Goal: Check status

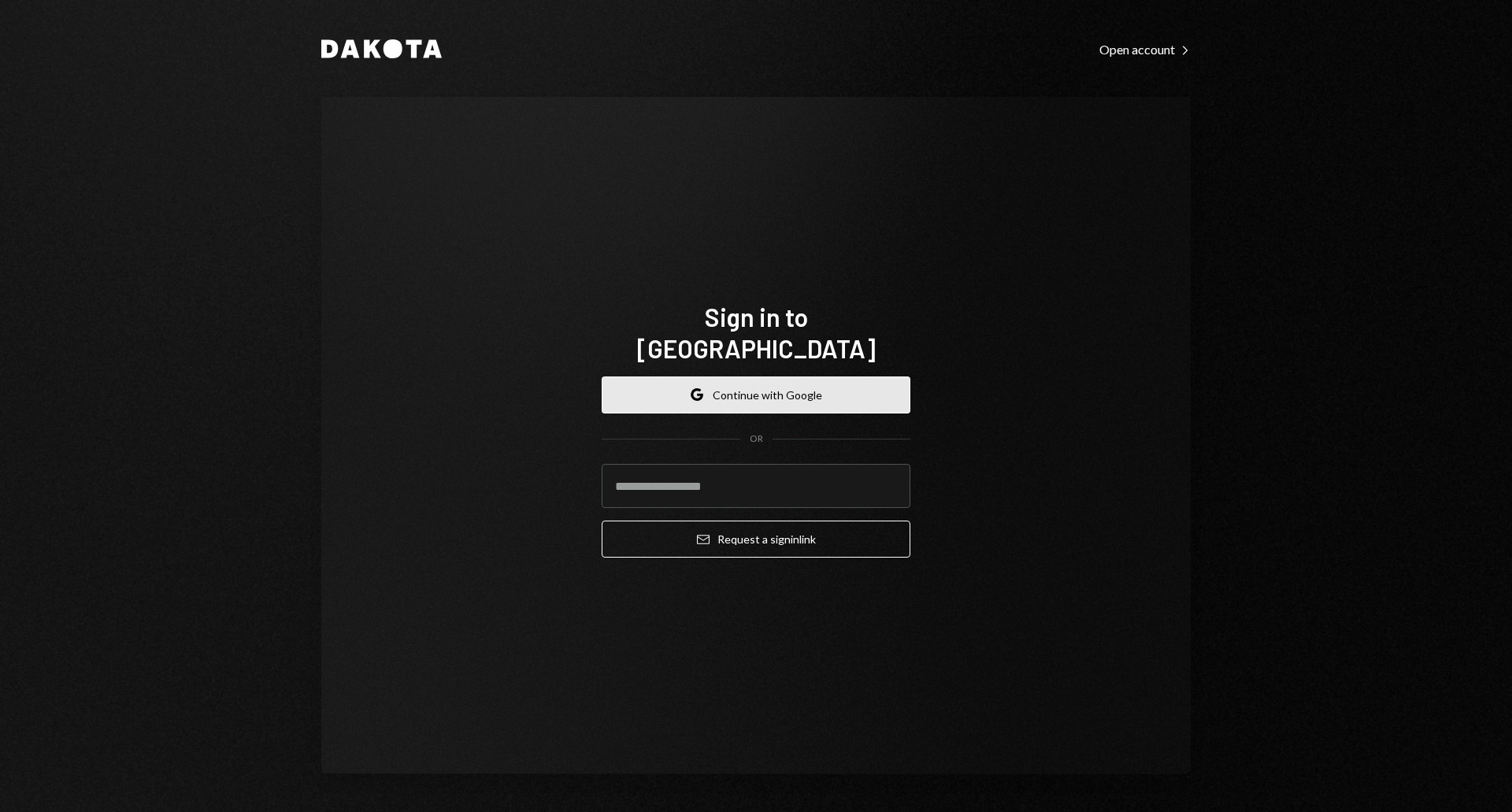
click at [778, 389] on button "Google Continue with Google" at bounding box center [756, 395] width 308 height 37
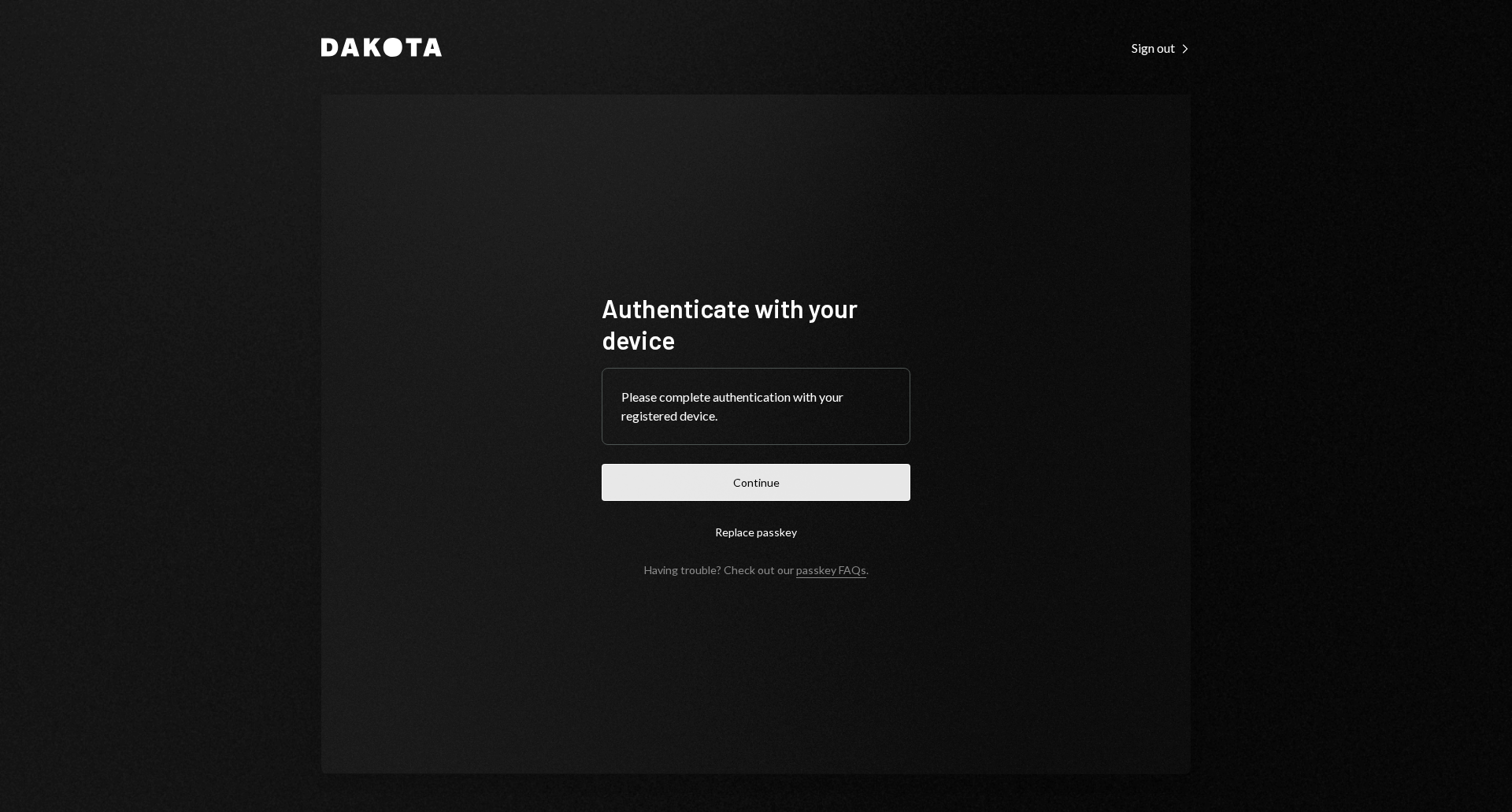
click at [698, 488] on button "Continue" at bounding box center [756, 482] width 308 height 37
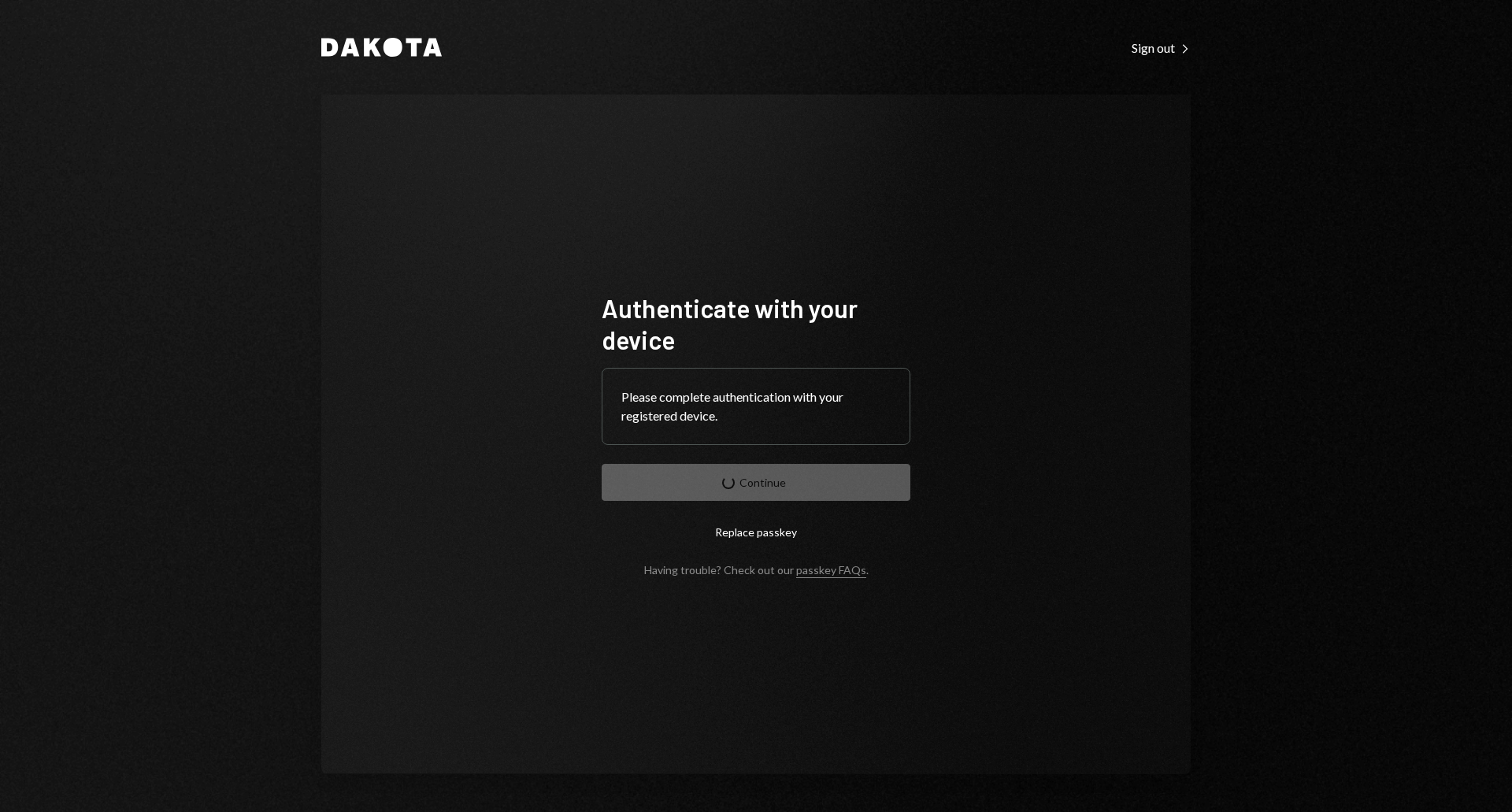
click at [476, 258] on div "Authenticate with your device Please complete authentication with your register…" at bounding box center [756, 434] width 869 height 679
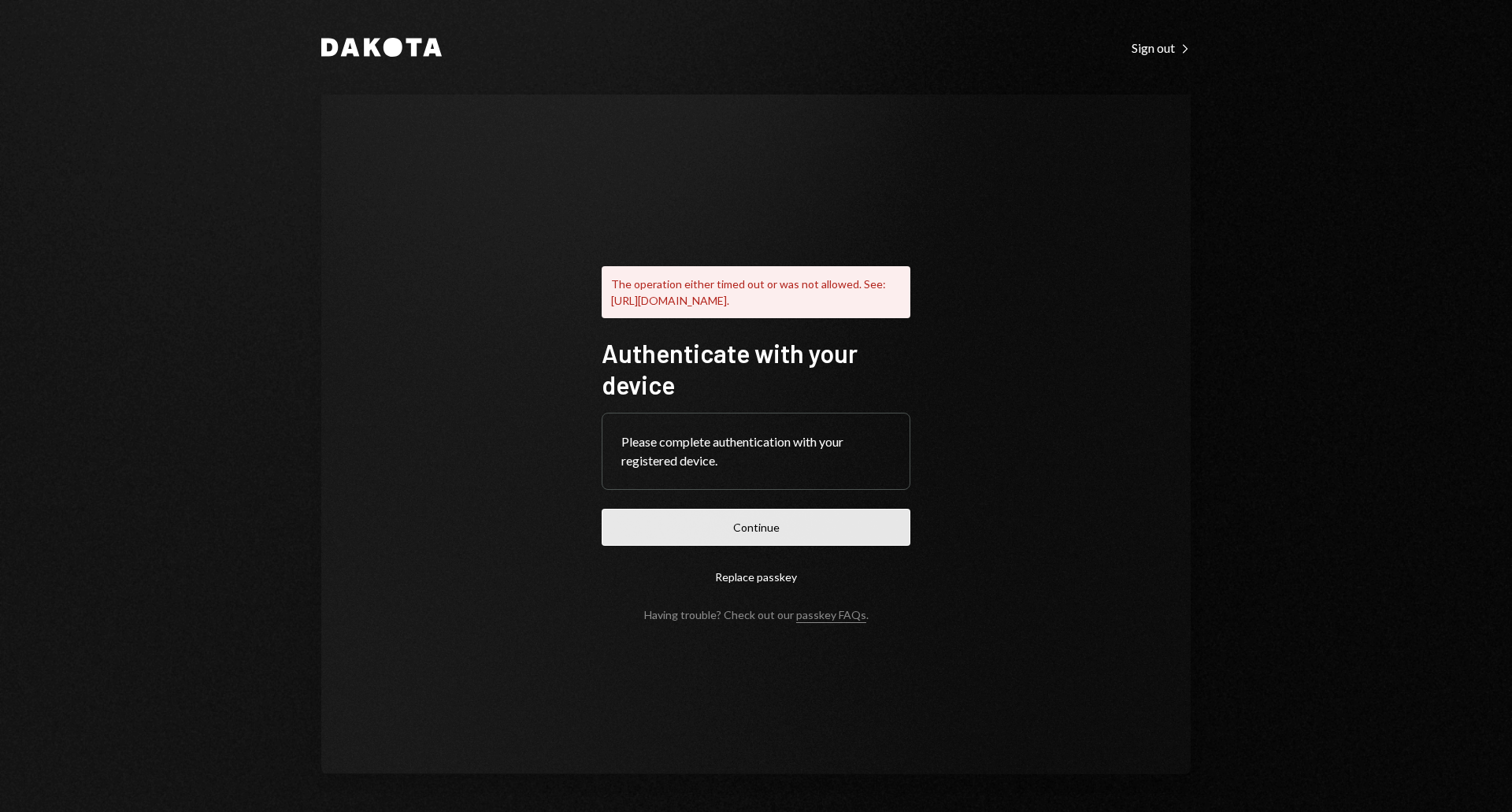
click at [756, 536] on button "Continue" at bounding box center [756, 527] width 308 height 37
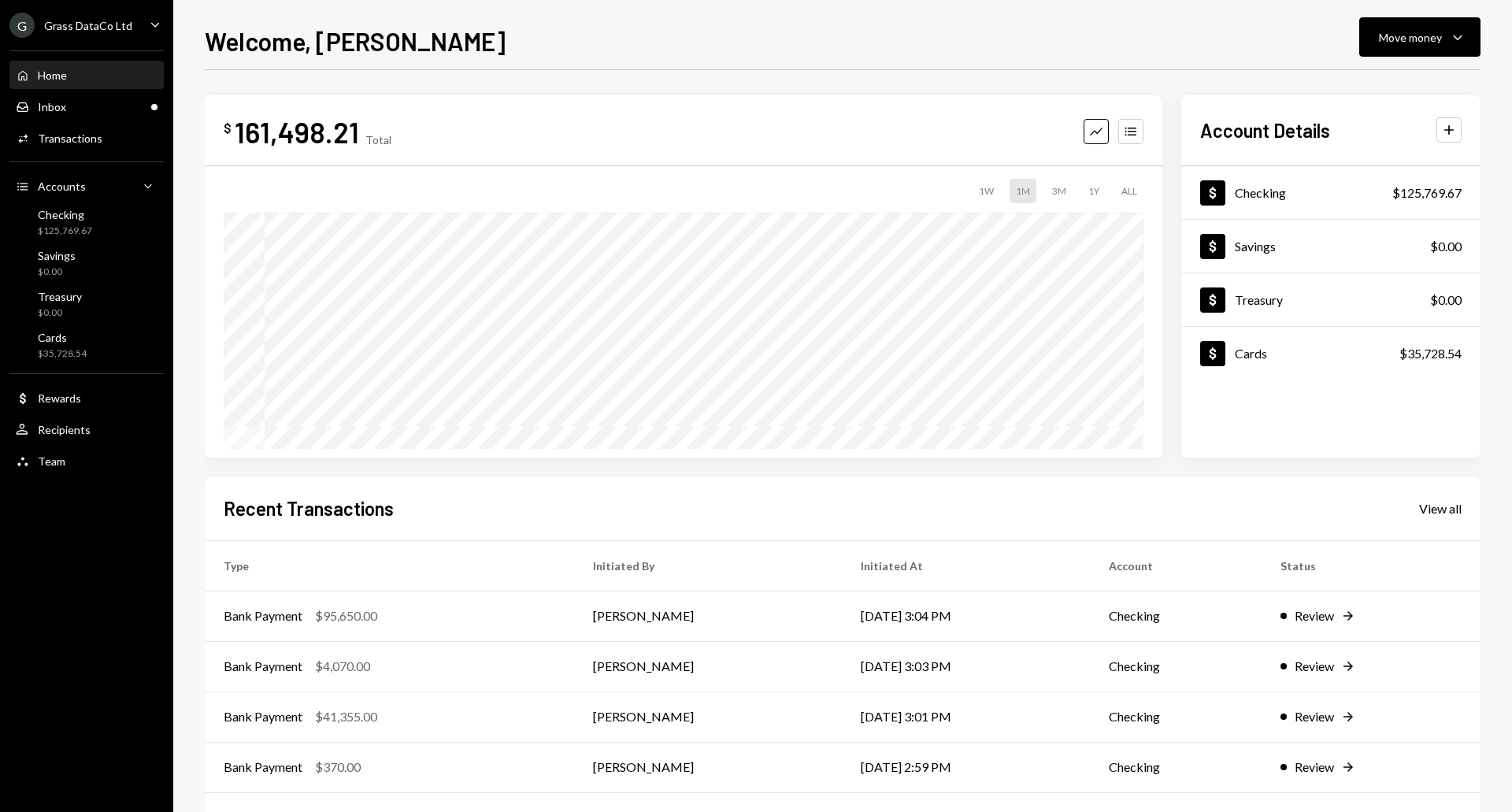
click at [104, 30] on div "Grass DataCo Ltd" at bounding box center [88, 26] width 88 height 14
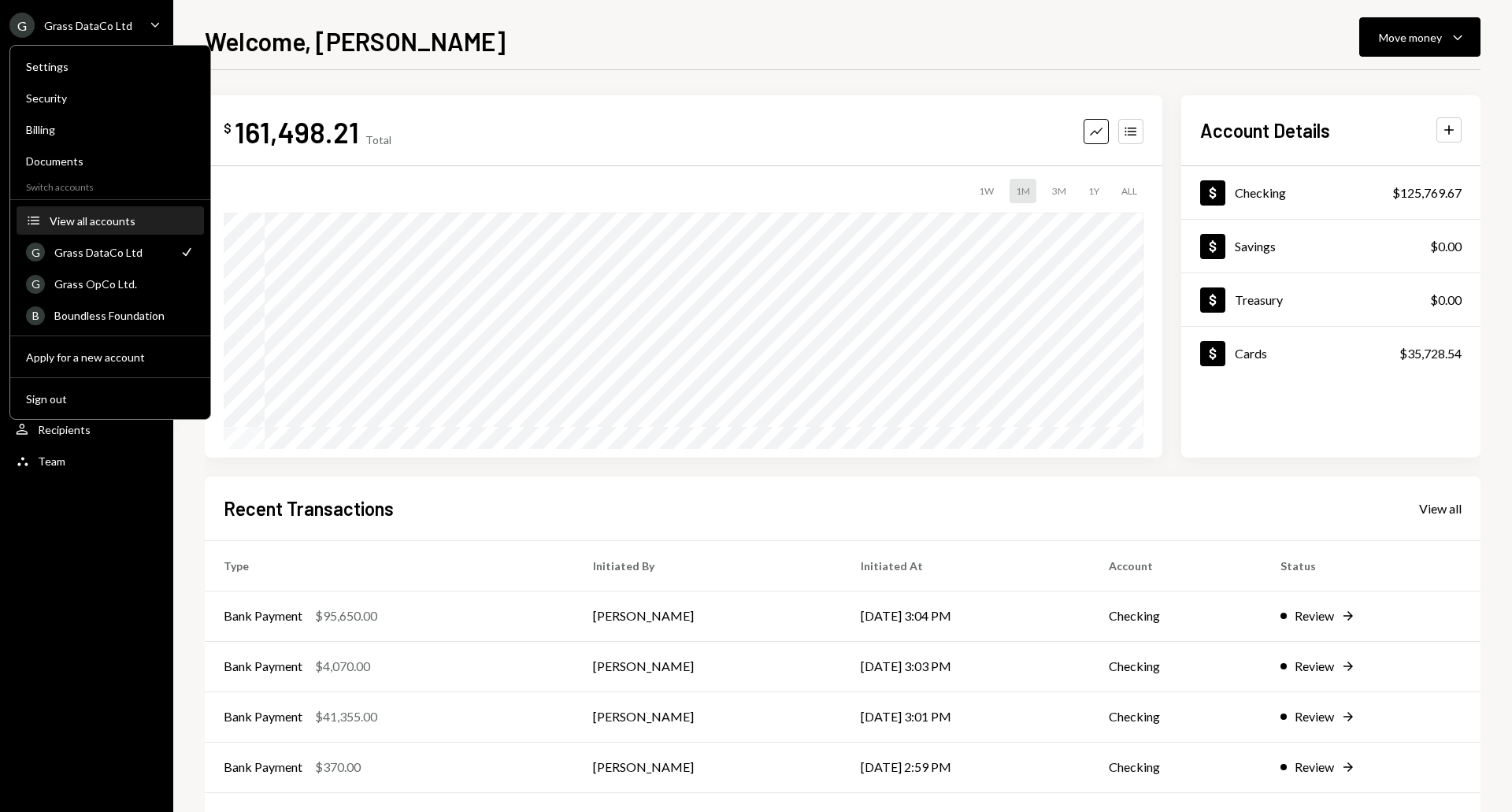
click at [111, 214] on div "View all accounts" at bounding box center [122, 220] width 145 height 14
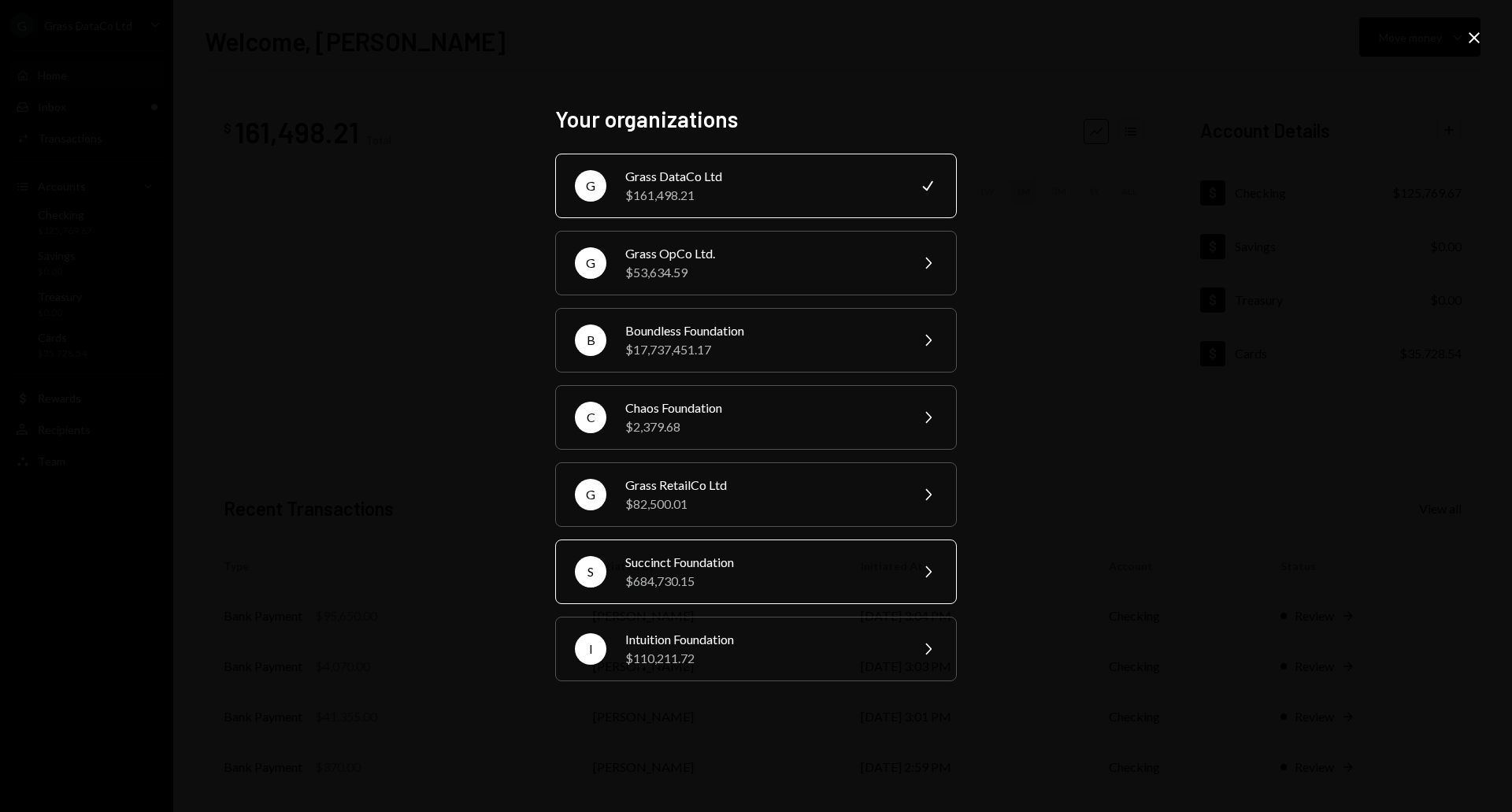
click at [694, 579] on div "$684,730.15" at bounding box center [762, 581] width 274 height 19
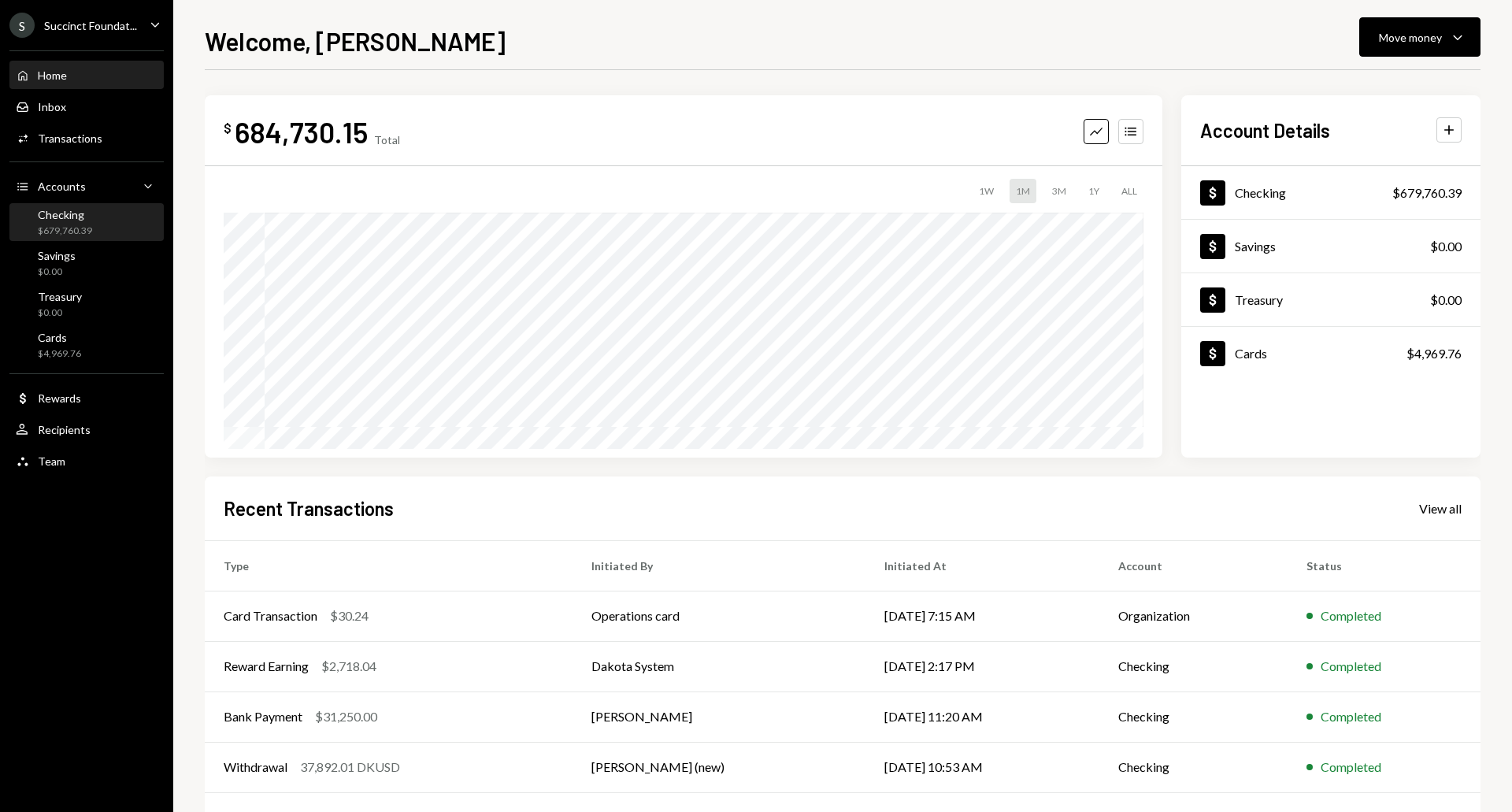
click at [78, 214] on div "Checking" at bounding box center [64, 214] width 54 height 14
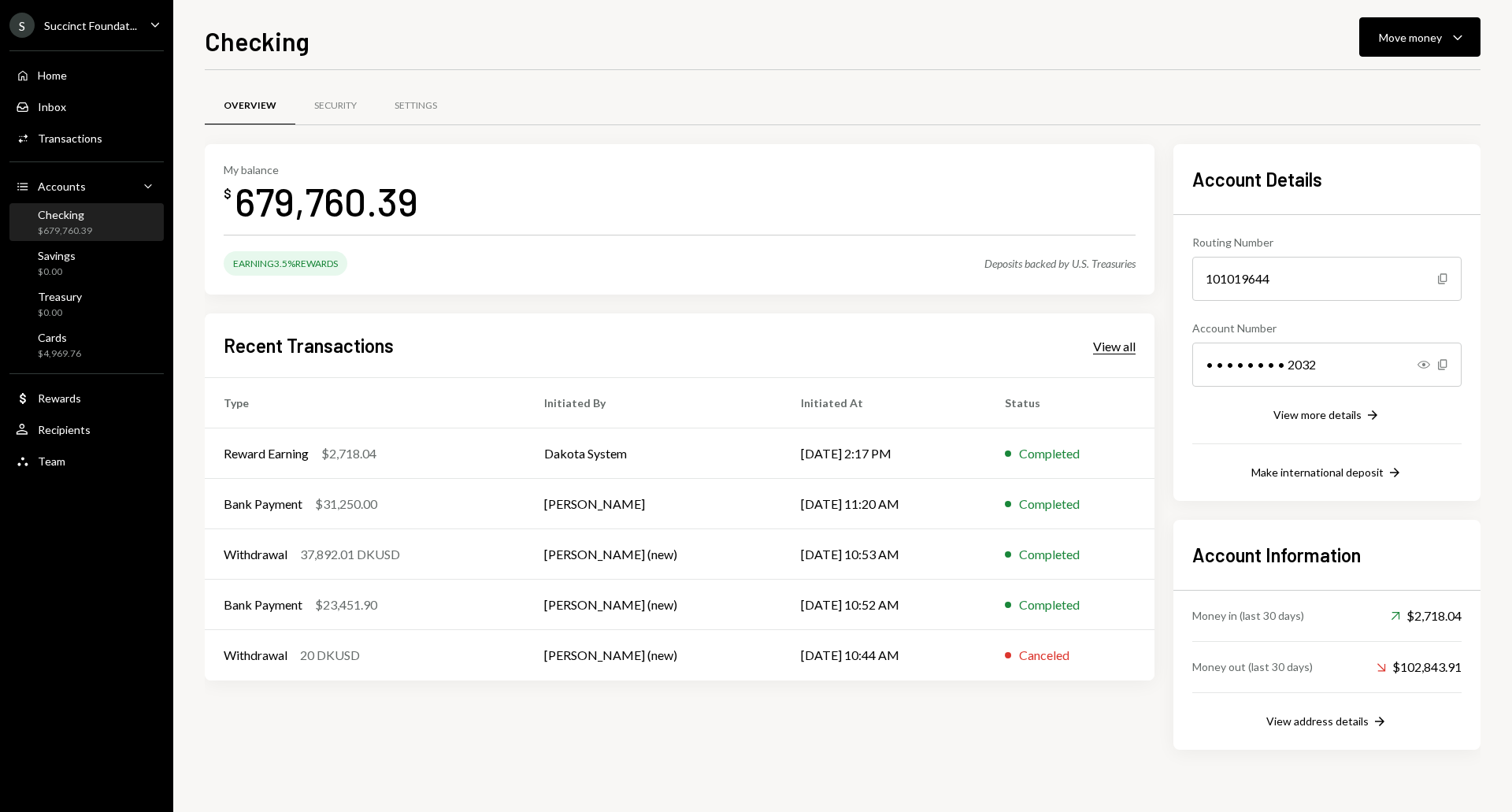
click at [1118, 350] on div "View all" at bounding box center [1114, 346] width 42 height 16
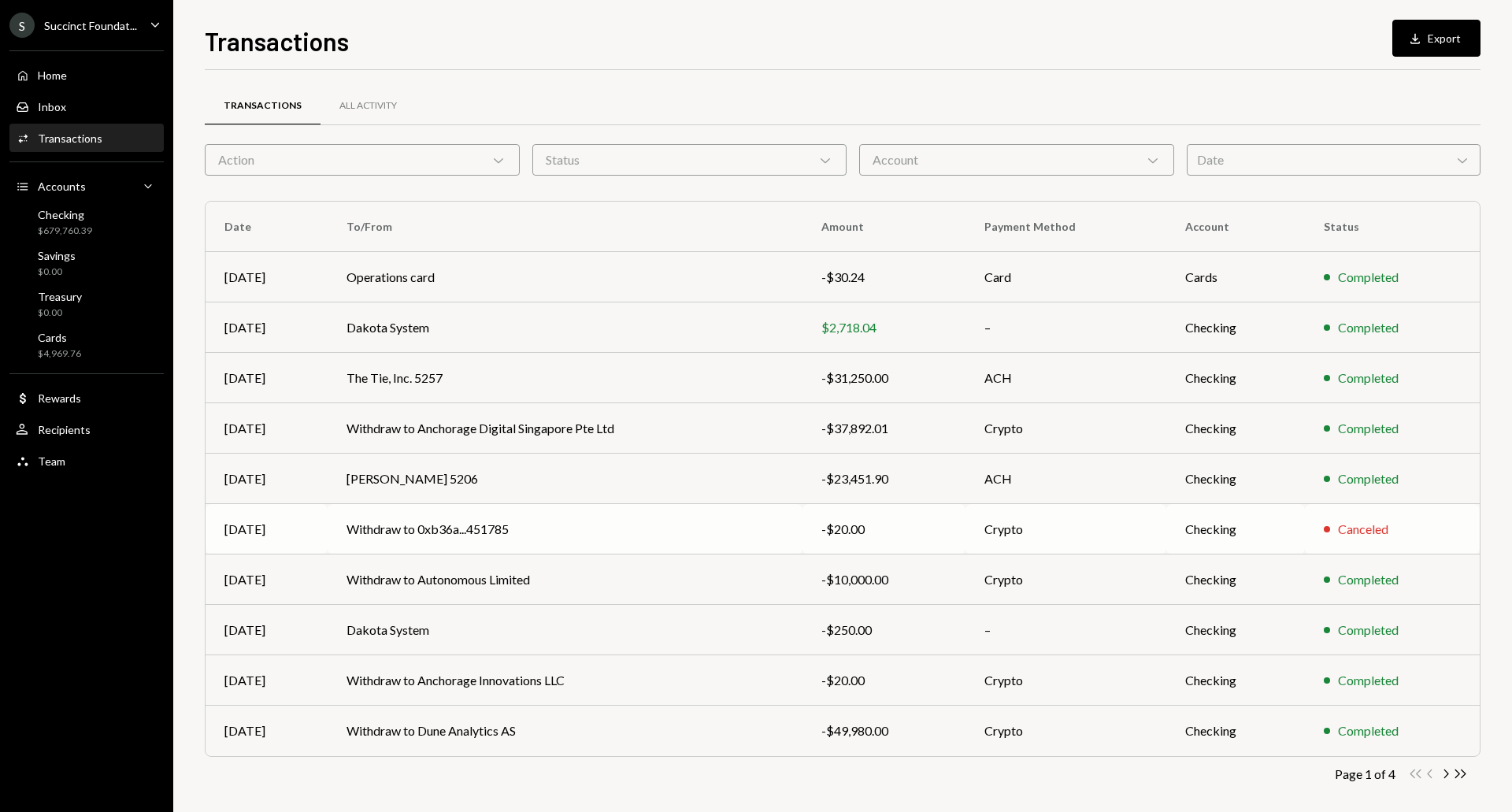
scroll to position [10, 0]
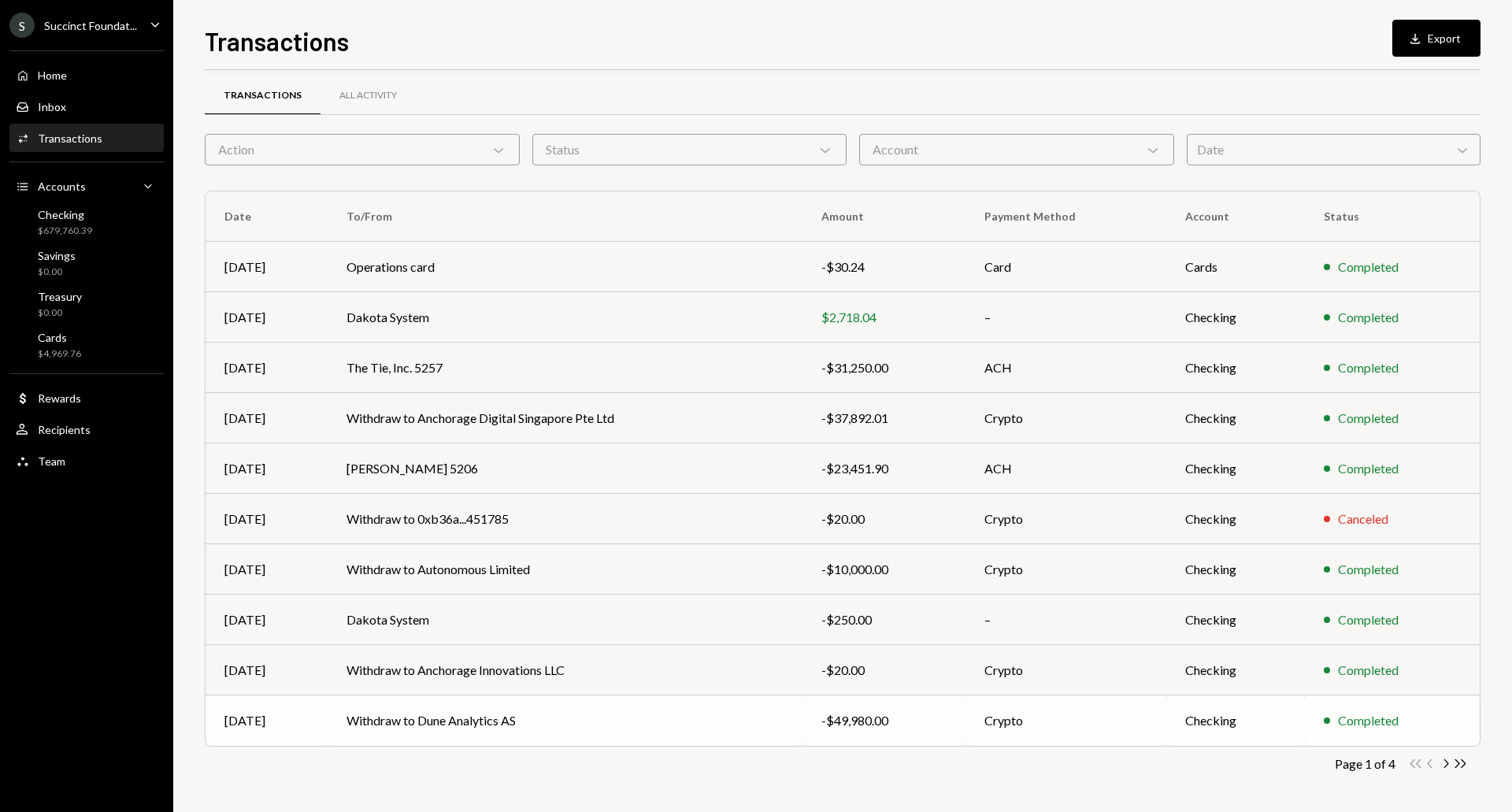
click at [498, 720] on td "Withdraw to Dune Analytics AS" at bounding box center [565, 720] width 475 height 50
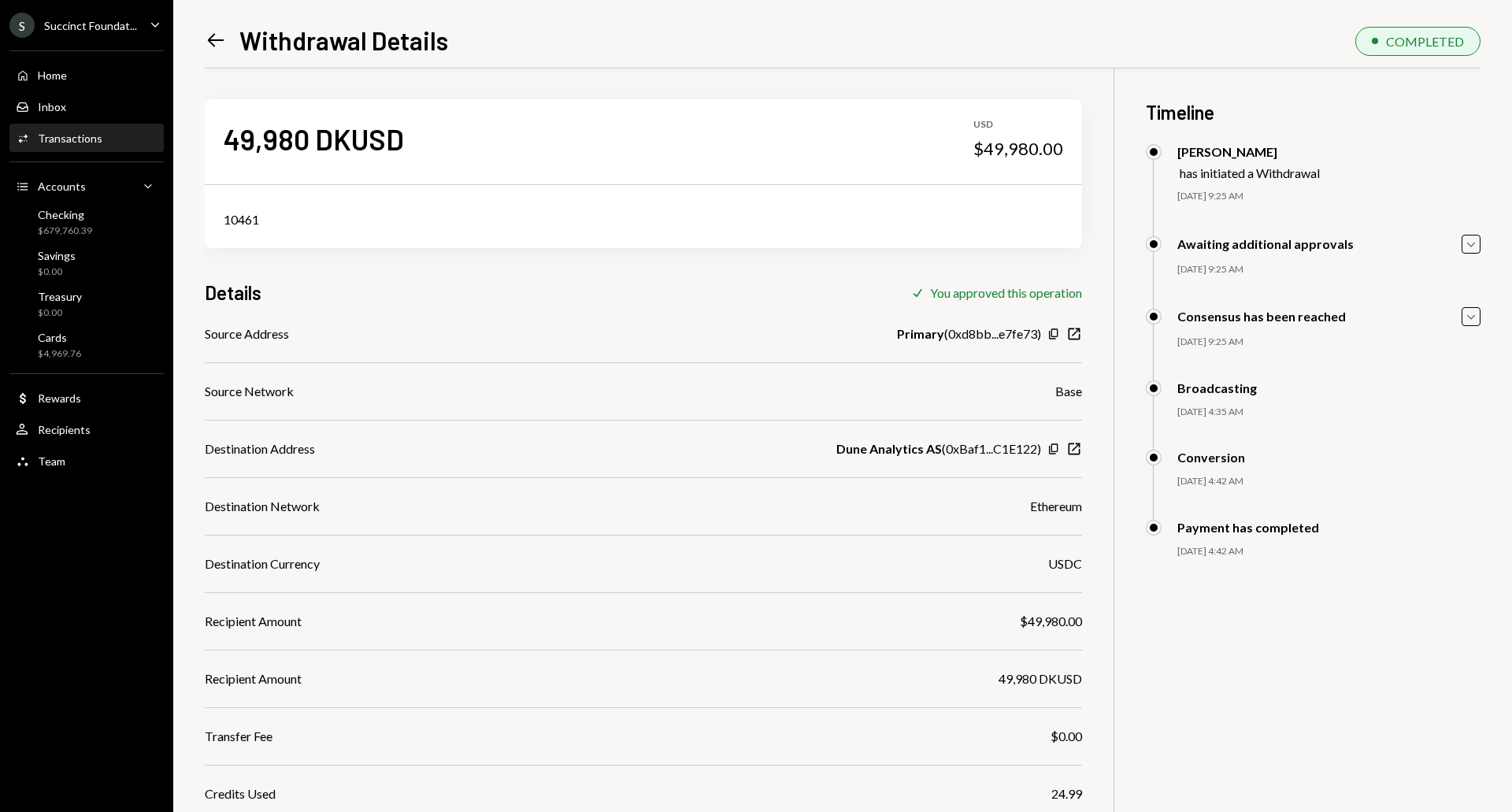
scroll to position [107, 0]
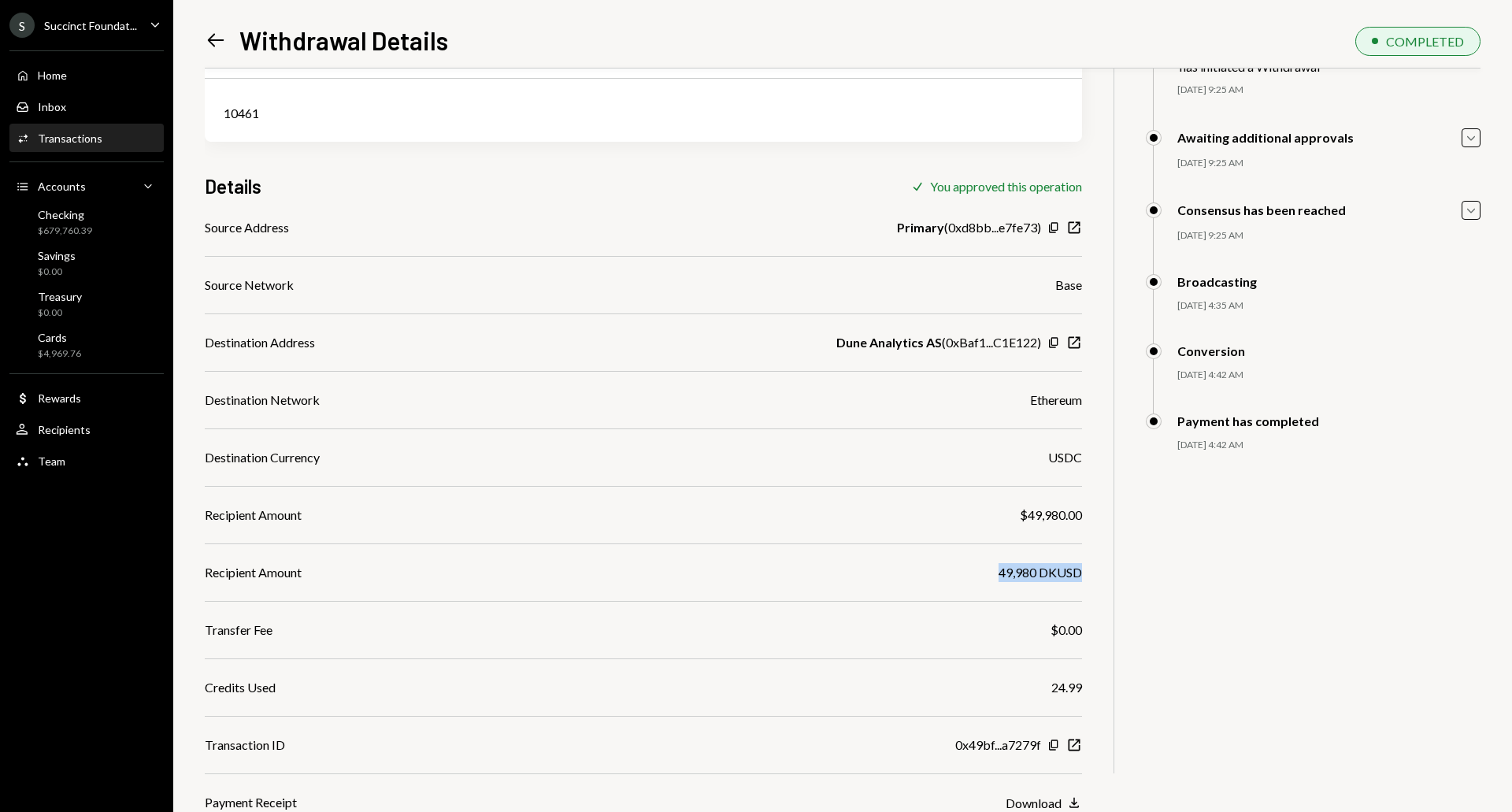
drag, startPoint x: 997, startPoint y: 574, endPoint x: 1078, endPoint y: 577, distance: 81.1
click at [1078, 577] on div "49,980 DKUSD" at bounding box center [1040, 572] width 84 height 19
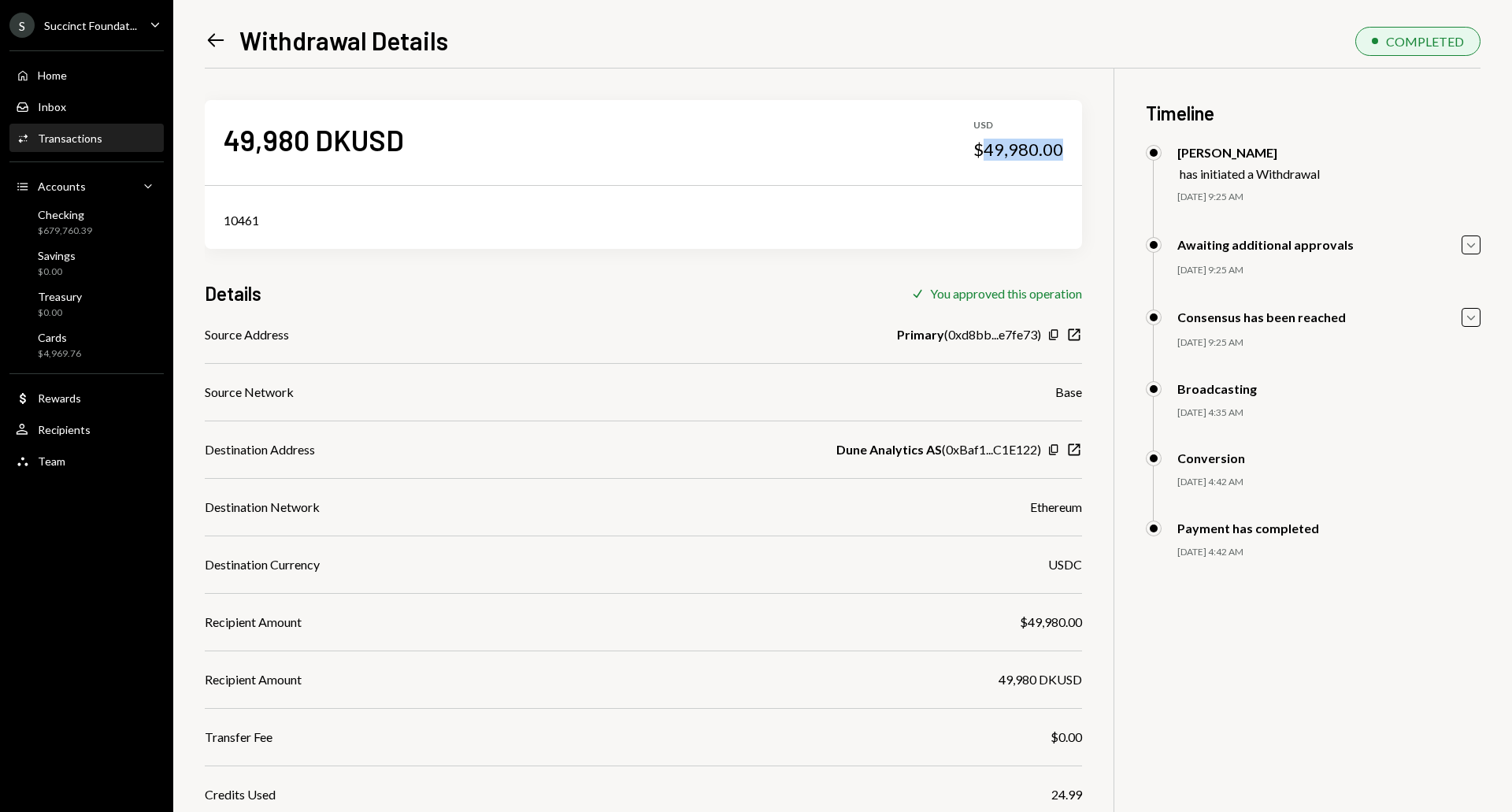
drag, startPoint x: 984, startPoint y: 150, endPoint x: 1073, endPoint y: 161, distance: 89.7
click at [1073, 161] on div "49,980 DKUSD USD $49,980.00" at bounding box center [644, 139] width 878 height 79
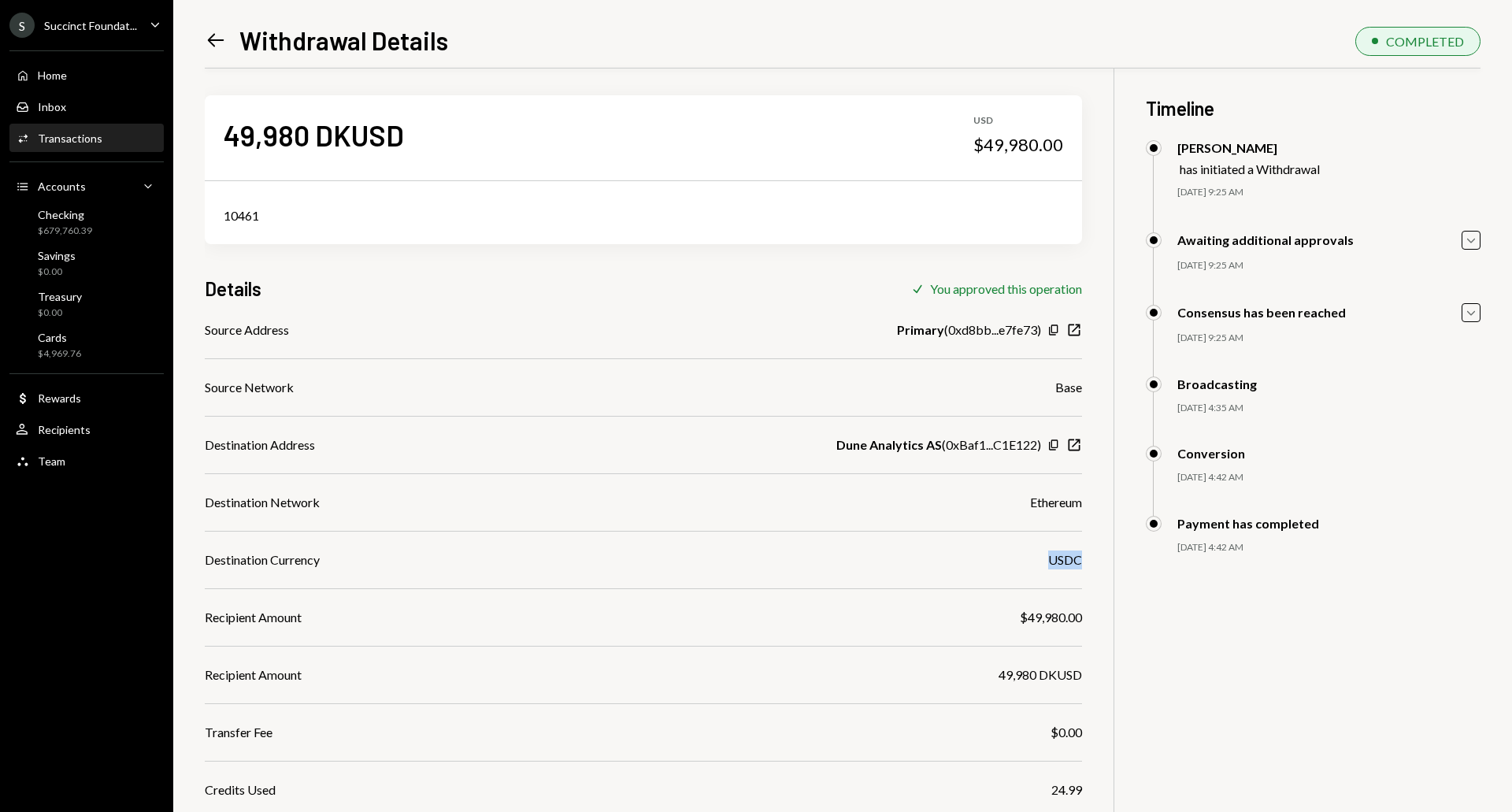
drag, startPoint x: 1048, startPoint y: 553, endPoint x: 1095, endPoint y: 562, distance: 47.9
click at [1095, 562] on div "49,980 DKUSD USD $49,980.00 10461 Details Check You approved this operation Sou…" at bounding box center [843, 488] width 1276 height 851
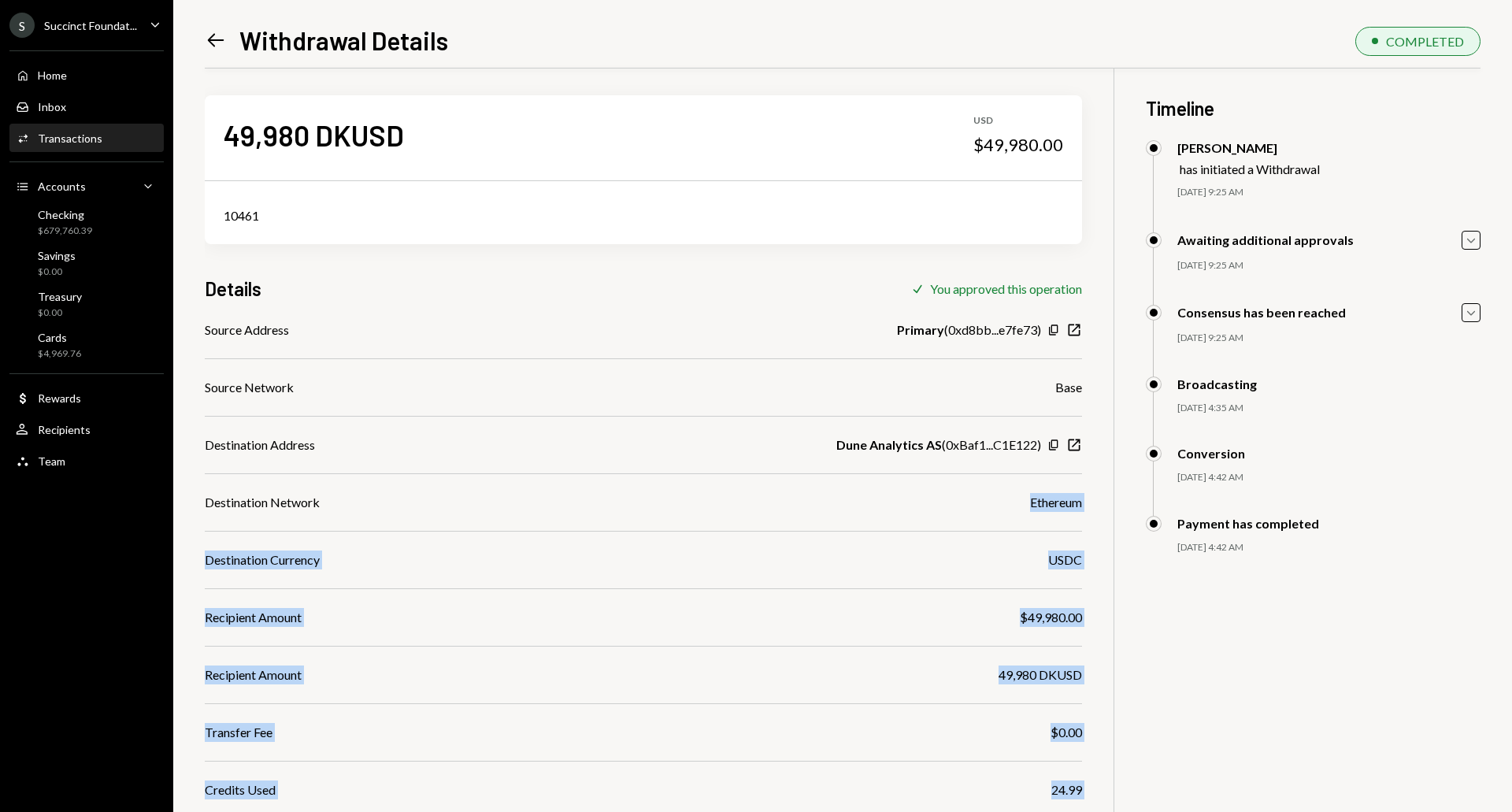
drag, startPoint x: 1023, startPoint y: 501, endPoint x: 1100, endPoint y: 509, distance: 77.4
click at [1100, 509] on div "49,980 DKUSD USD $49,980.00 10461 Details Check You approved this operation Sou…" at bounding box center [843, 488] width 1276 height 851
click at [1074, 502] on div "Ethereum" at bounding box center [1056, 502] width 52 height 19
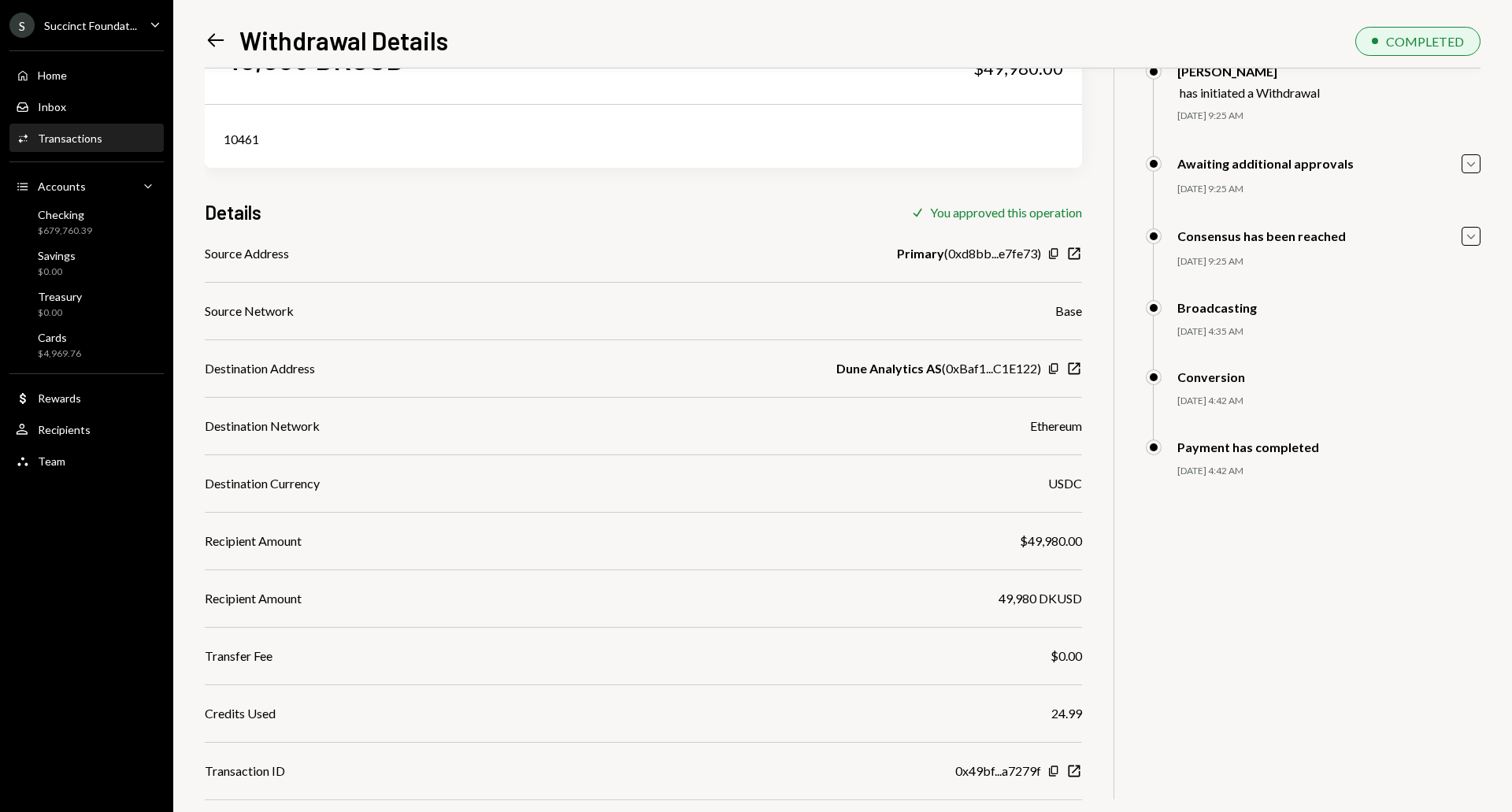
scroll to position [107, 0]
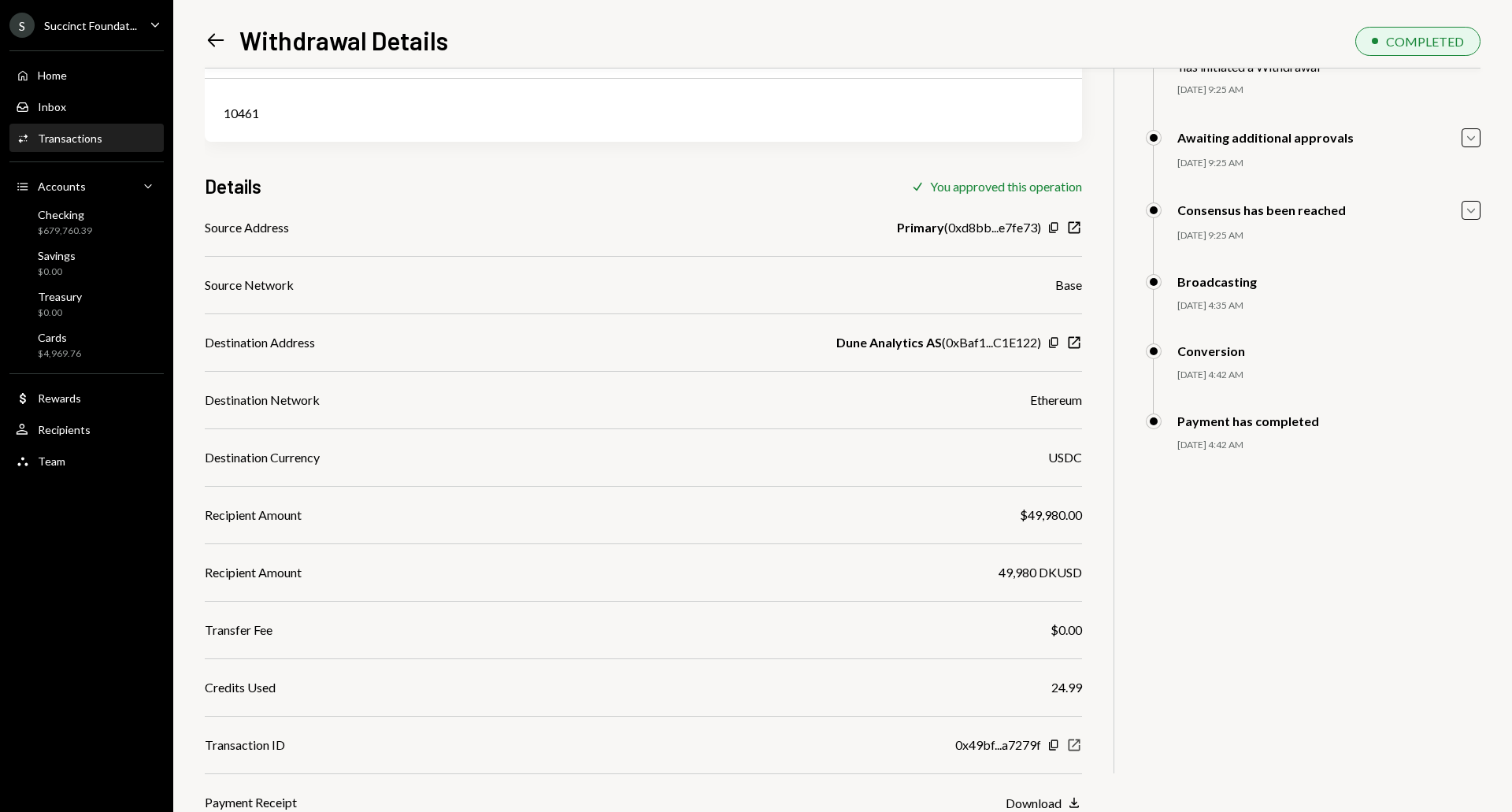
click at [1078, 745] on icon "New Window" at bounding box center [1074, 744] width 16 height 16
click at [1078, 341] on icon "New Window" at bounding box center [1074, 342] width 16 height 16
click at [1073, 744] on icon "New Window" at bounding box center [1074, 744] width 16 height 16
drag, startPoint x: 947, startPoint y: 342, endPoint x: 1045, endPoint y: 339, distance: 98.0
click at [1045, 339] on div "Dune Analytics AS ( 0xBaf1...C1E122 ) Copy New Window" at bounding box center [959, 342] width 246 height 19
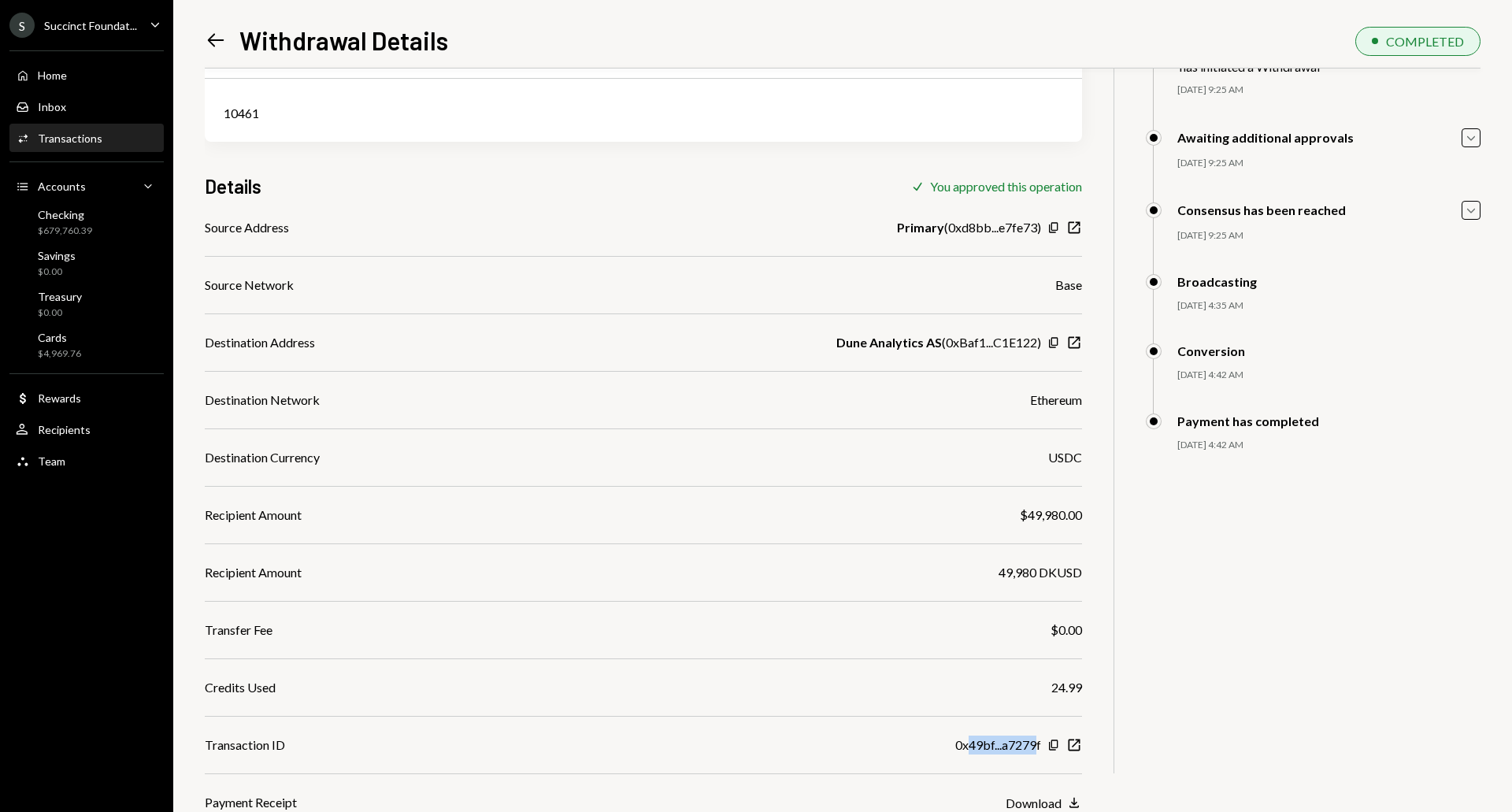
drag, startPoint x: 970, startPoint y: 748, endPoint x: 1039, endPoint y: 747, distance: 69.0
click at [1039, 747] on div "0x49bf...a7279f" at bounding box center [999, 744] width 86 height 19
click at [973, 228] on div "Primary ( 0xd8bb...e7fe73 )" at bounding box center [969, 228] width 144 height 19
drag, startPoint x: 231, startPoint y: 740, endPoint x: 328, endPoint y: 757, distance: 98.5
click at [328, 757] on div "Source Address Primary ( 0xd8bb...e7fe73 ) Copy New Window Source Network Base …" at bounding box center [644, 515] width 878 height 594
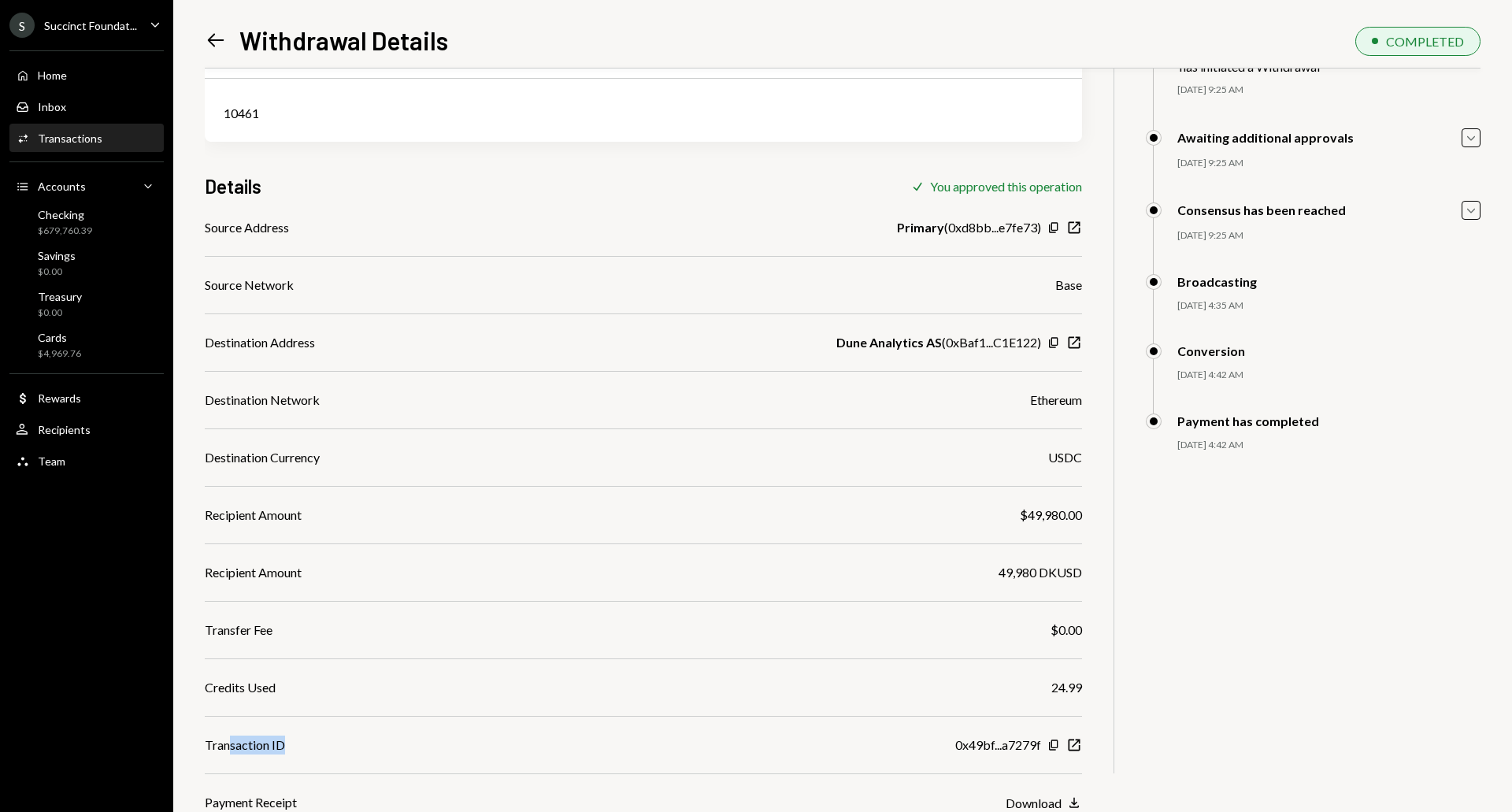
scroll to position [0, 0]
